Goal: Task Accomplishment & Management: Manage account settings

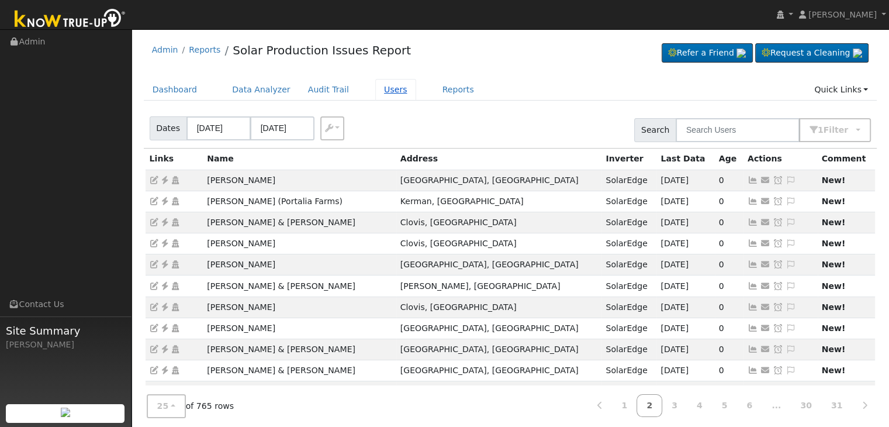
click at [375, 86] on link "Users" at bounding box center [395, 90] width 41 height 22
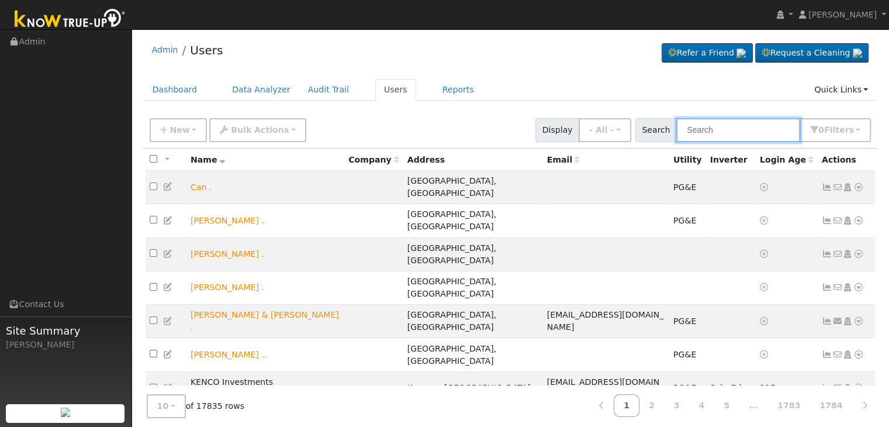
click at [713, 132] on input "text" at bounding box center [739, 130] width 124 height 24
paste input "Douglas Lo"
type input "Douglas Lo"
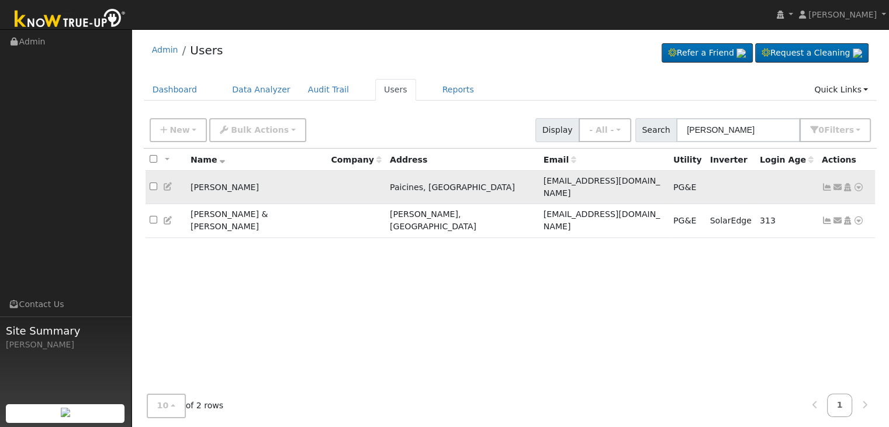
click at [827, 183] on icon at bounding box center [827, 187] width 11 height 8
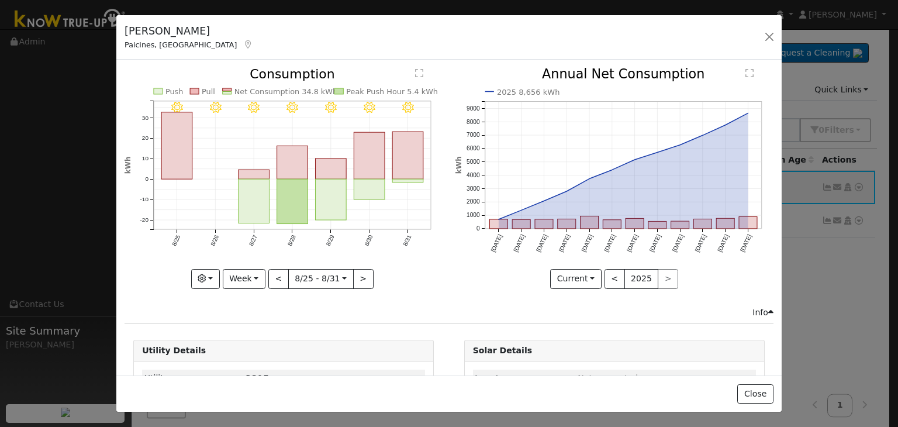
drag, startPoint x: 35, startPoint y: 120, endPoint x: 138, endPoint y: 6, distance: 153.6
click at [35, 120] on div "Douglas Lo Paicines, CA Default Account Default Account 17550 Cienega Road, Pai…" at bounding box center [449, 213] width 898 height 427
